Goal: Task Accomplishment & Management: Use online tool/utility

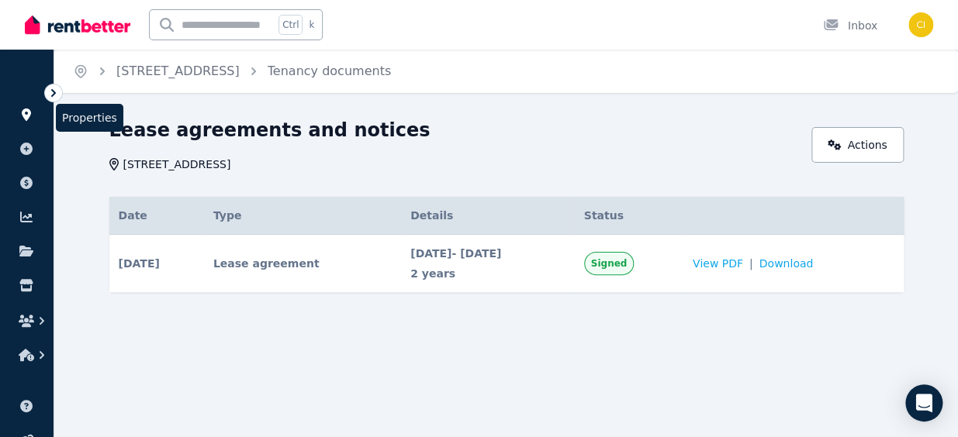
click at [31, 116] on icon at bounding box center [27, 115] width 16 height 12
click at [27, 109] on icon at bounding box center [27, 115] width 16 height 12
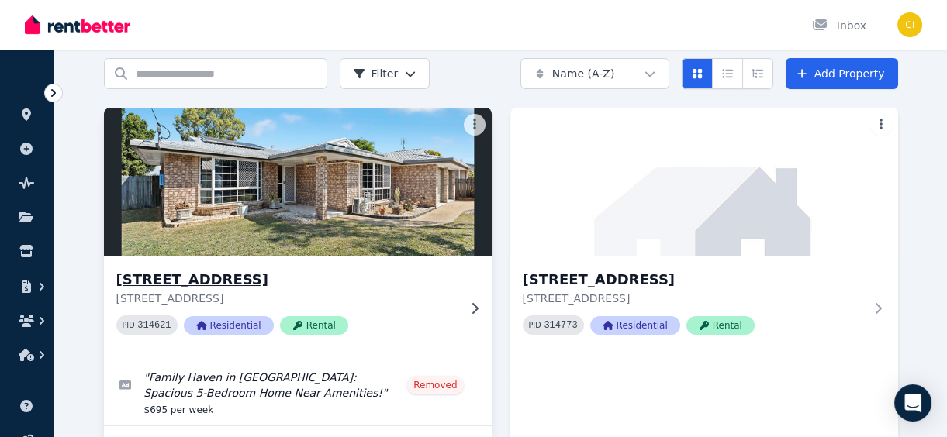
scroll to position [140, 0]
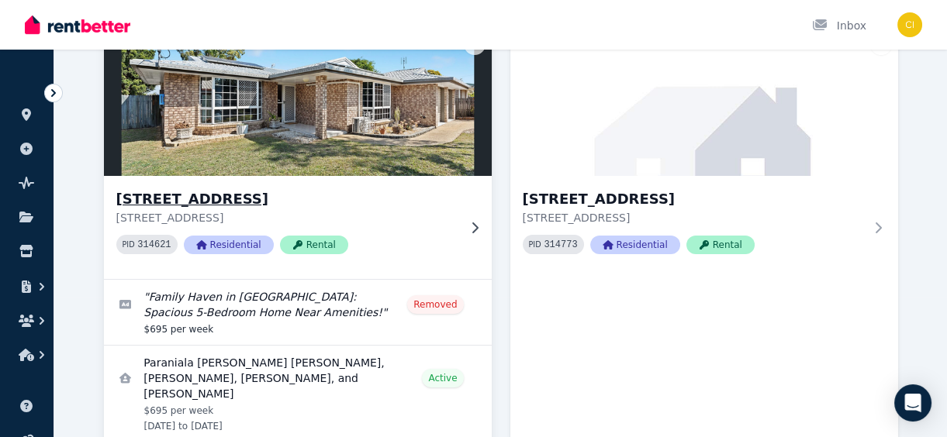
click at [307, 138] on img at bounding box center [297, 101] width 407 height 157
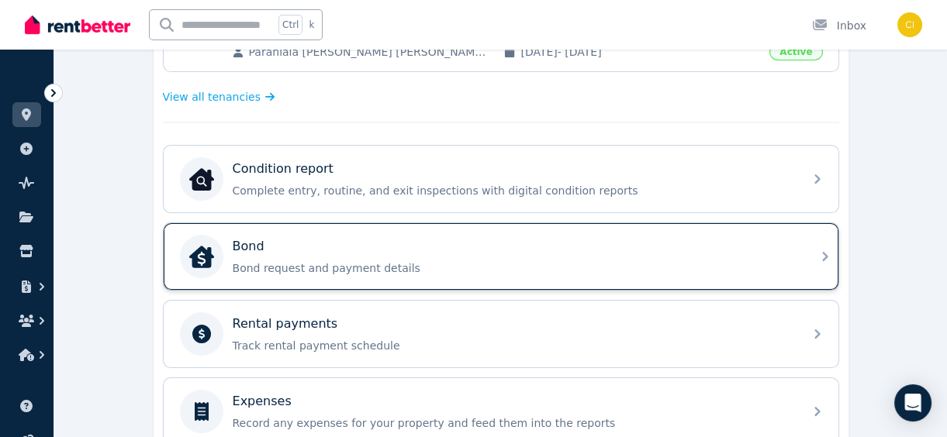
scroll to position [564, 0]
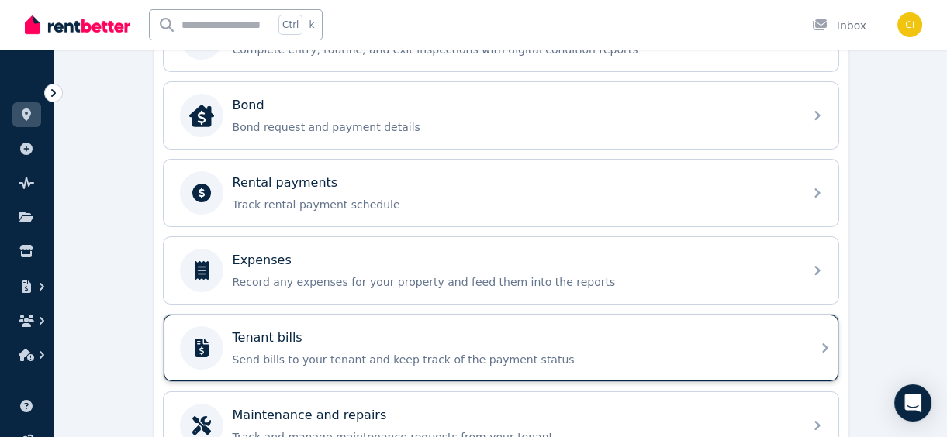
click at [406, 337] on div "Tenant bills" at bounding box center [513, 338] width 561 height 19
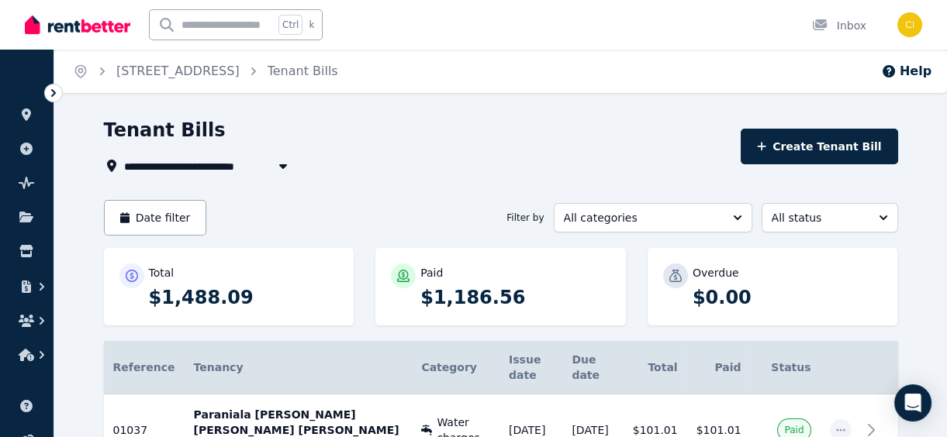
click at [254, 162] on span "[STREET_ADDRESS]" at bounding box center [192, 166] width 136 height 19
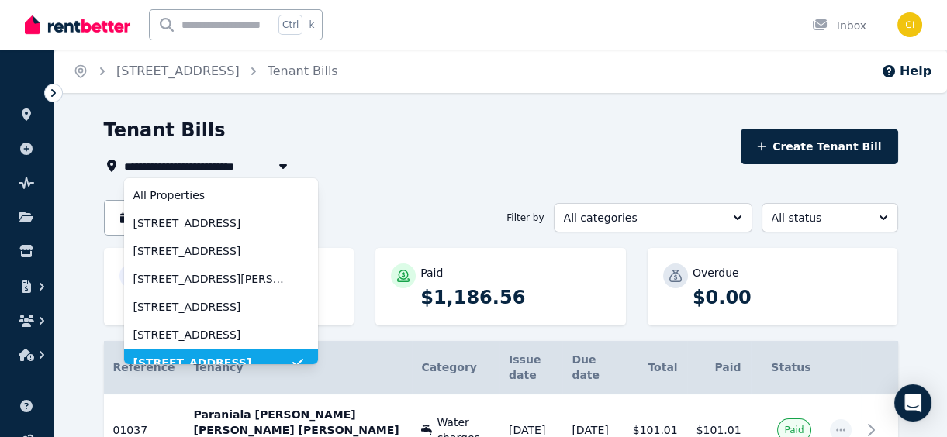
scroll to position [12, 0]
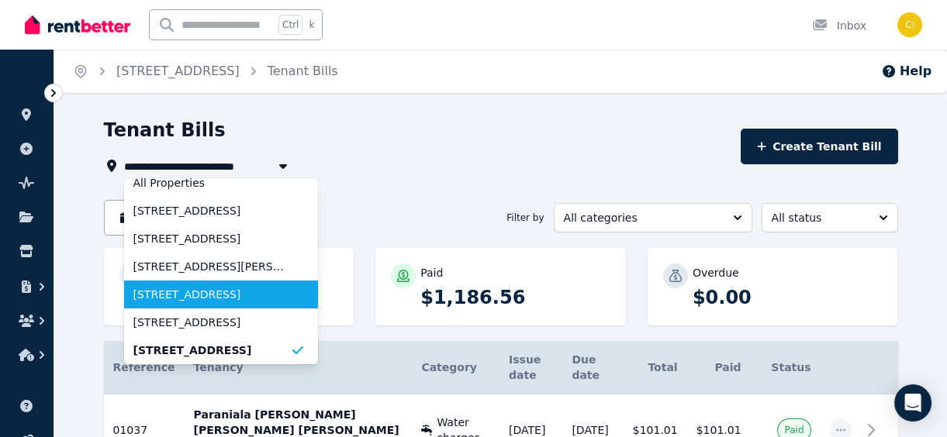
click at [247, 299] on span "38 Bauhinia Street, Gatton" at bounding box center [211, 295] width 157 height 16
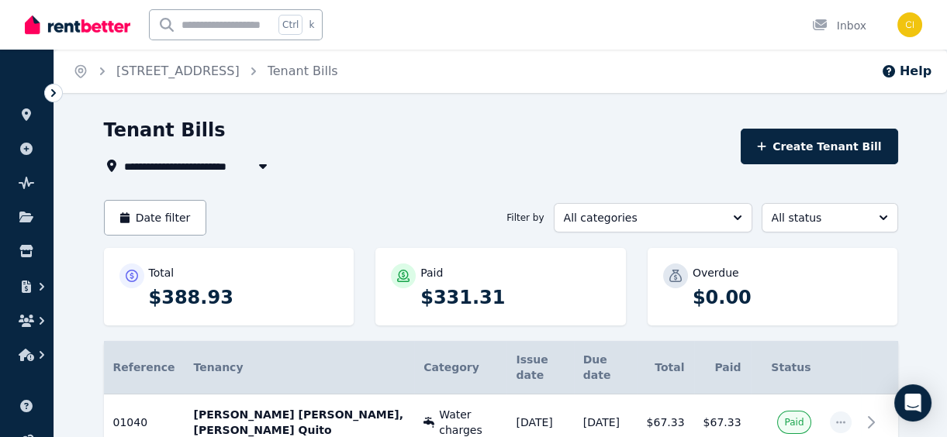
click at [209, 162] on span "38 Bauhinia Street, Gatton" at bounding box center [192, 166] width 136 height 19
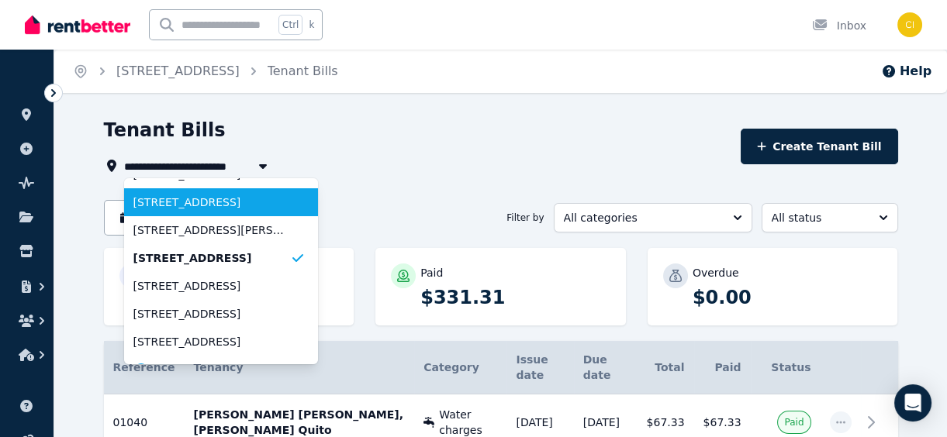
scroll to position [71, 0]
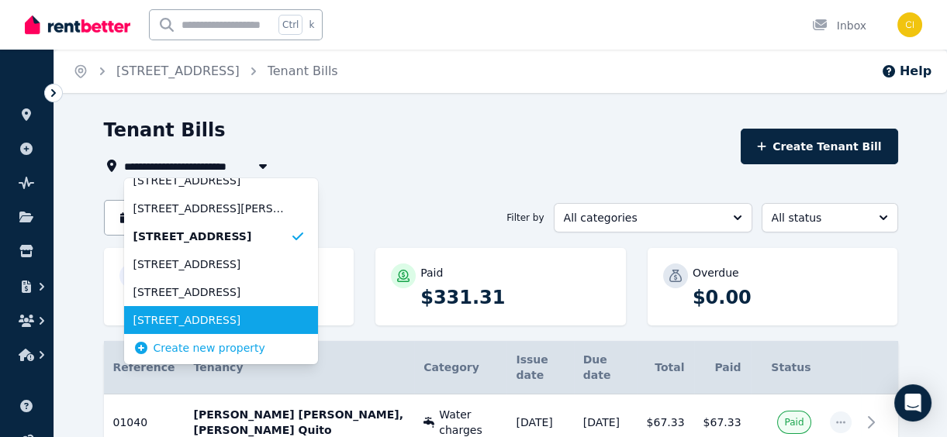
click at [211, 324] on span "2203/55 Railway Terrace, Milton" at bounding box center [211, 321] width 157 height 16
type input "**********"
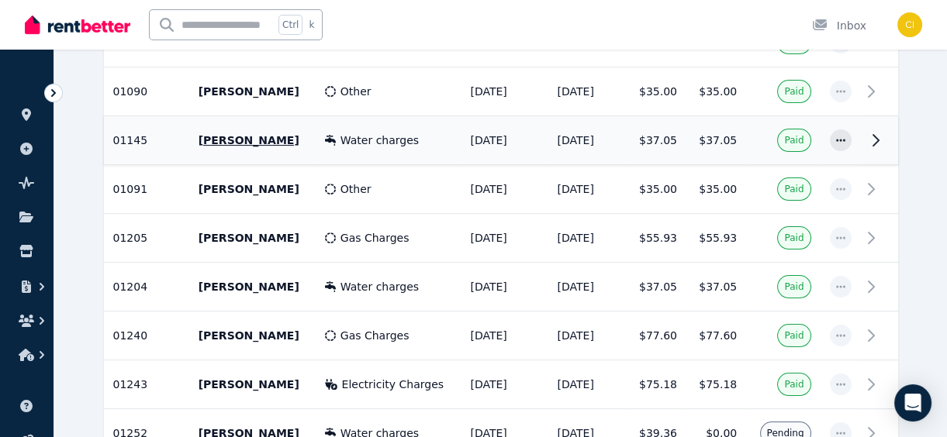
scroll to position [948, 0]
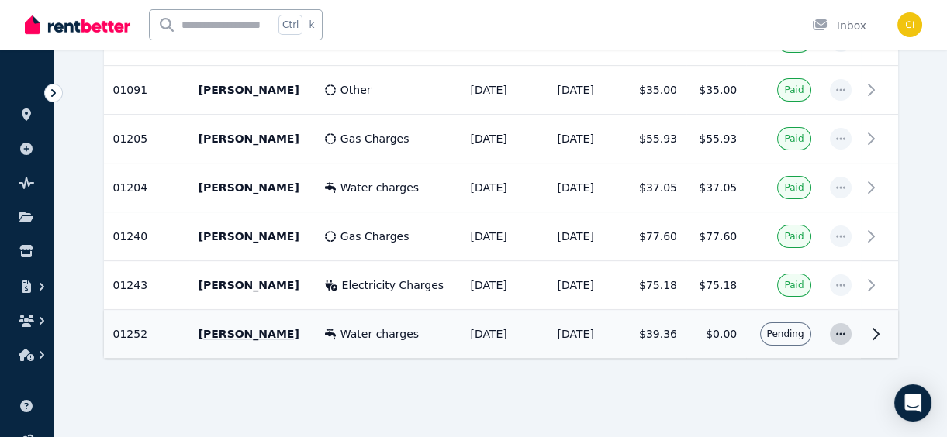
click at [841, 330] on icon "button" at bounding box center [840, 334] width 12 height 11
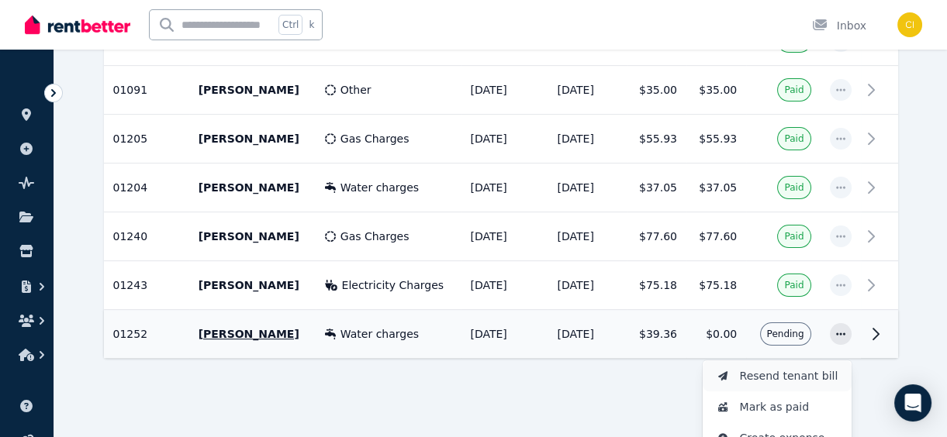
click at [800, 370] on span "Resend tenant bill" at bounding box center [789, 376] width 99 height 19
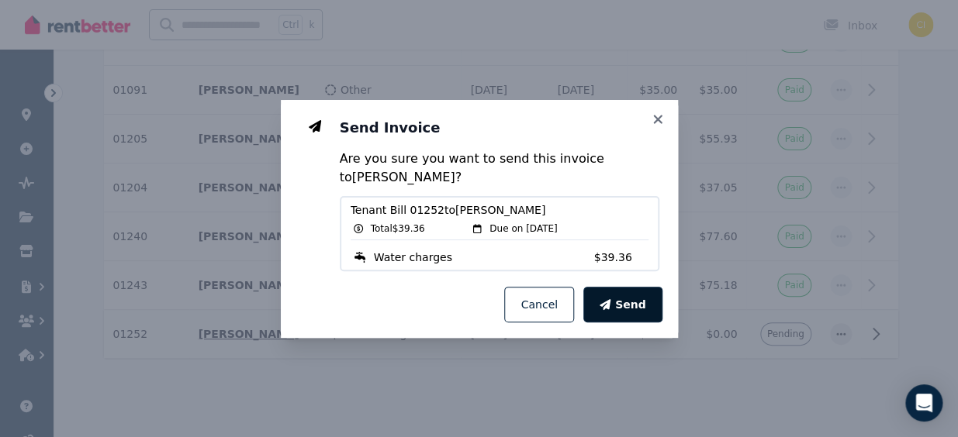
click at [643, 297] on span "Send" at bounding box center [630, 305] width 31 height 16
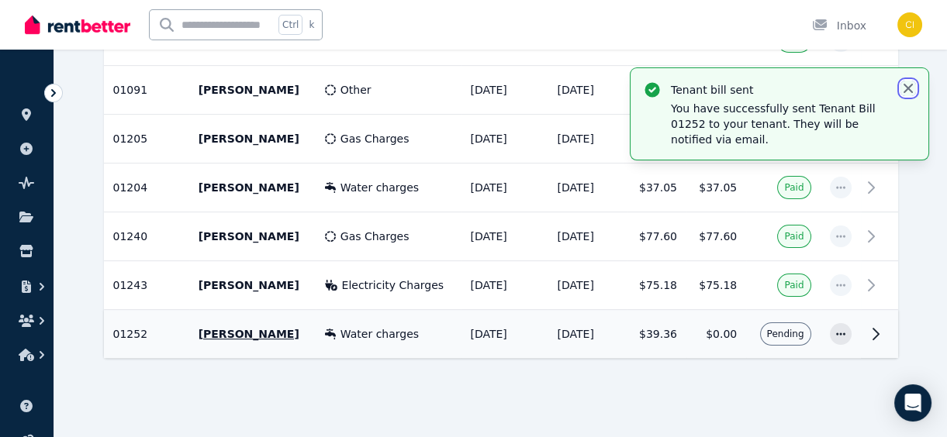
click at [908, 90] on icon "button" at bounding box center [908, 89] width 16 height 16
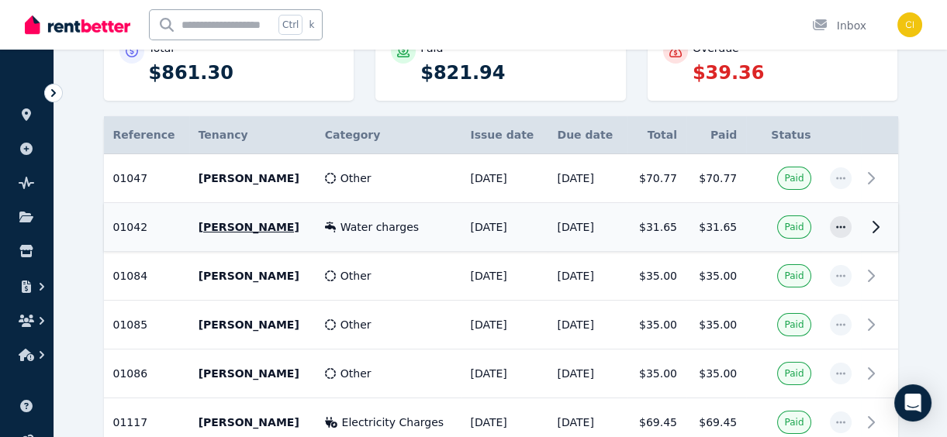
scroll to position [0, 0]
